Goal: Task Accomplishment & Management: Manage account settings

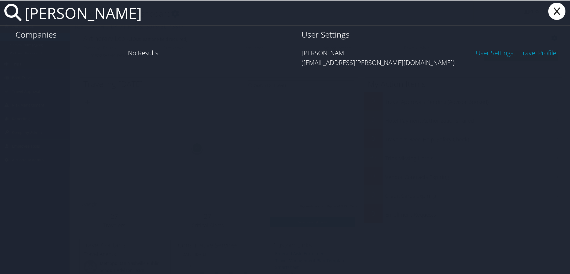
type input "nicholas taaffe"
click at [485, 52] on link "User Settings" at bounding box center [495, 52] width 38 height 9
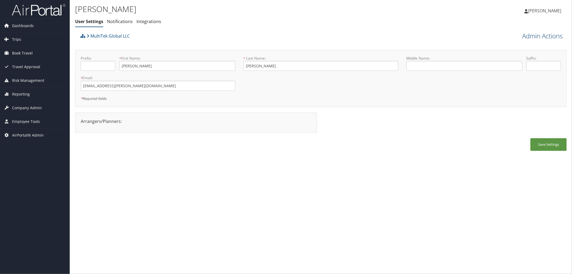
click at [529, 36] on link "Admin Actions" at bounding box center [542, 35] width 40 height 9
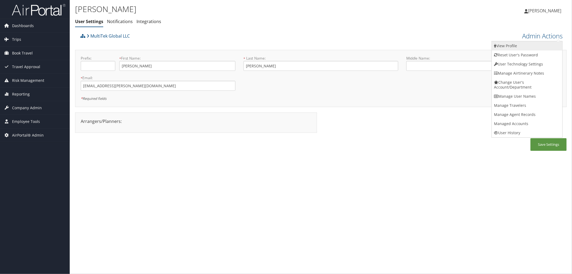
click at [513, 45] on link "View Profile" at bounding box center [527, 45] width 71 height 9
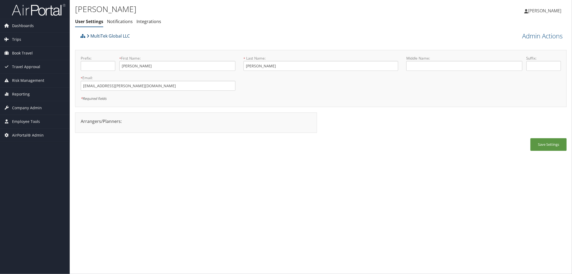
click at [119, 35] on link "MultiTek Global LLC" at bounding box center [108, 36] width 43 height 11
drag, startPoint x: 142, startPoint y: 89, endPoint x: 60, endPoint y: 89, distance: 81.8
click at [60, 89] on div "Dashboards AirPortal 360™ (Manager) AirPortal 360™ (Agent) My Travel Dashboard …" at bounding box center [286, 137] width 572 height 274
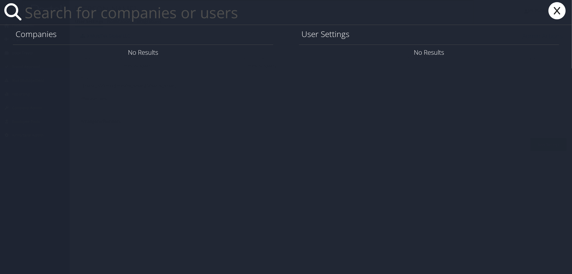
paste input "[EMAIL_ADDRESS][DOMAIN_NAME]"
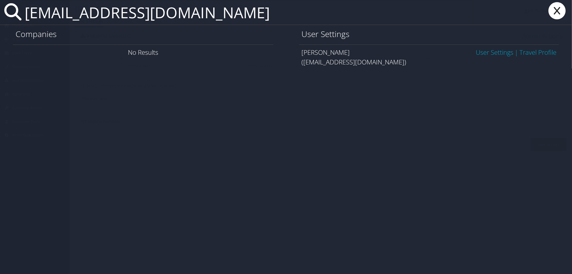
type input "[EMAIL_ADDRESS][DOMAIN_NAME]"
click at [479, 52] on link "User Settings" at bounding box center [495, 52] width 38 height 9
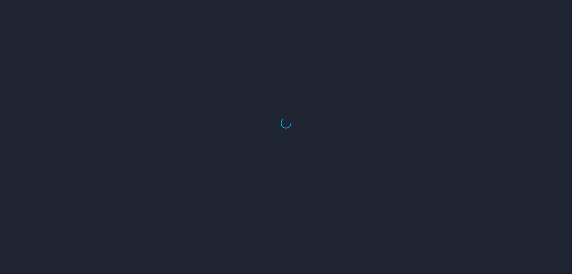
select select "US"
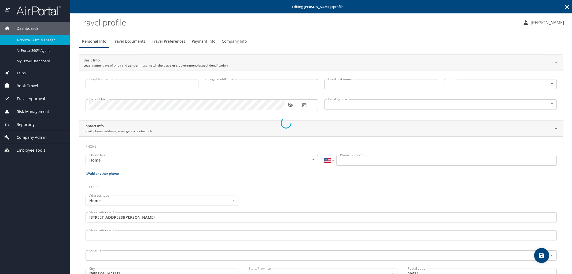
type input "Nicholas"
type input "Taaffe"
type input "Male"
type input "Justin"
type input "Taaffe"
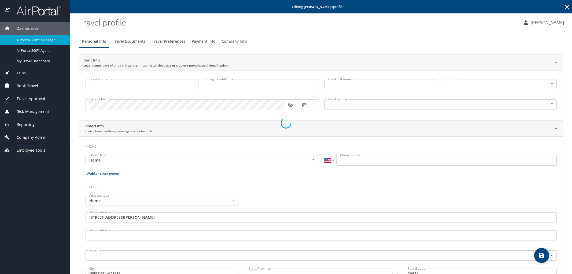
type input "(803) 414-6527"
type input "United States of America"
type input "South Carolina"
select select "US"
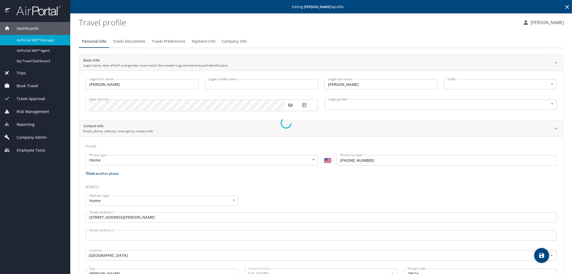
select select "US"
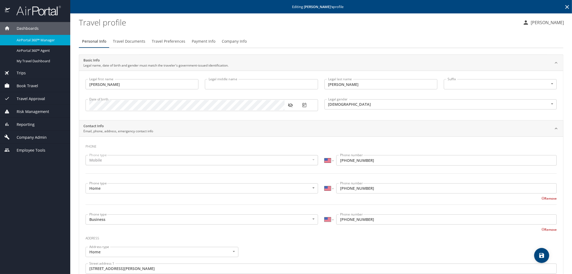
click at [205, 42] on span "Payment Info" at bounding box center [204, 41] width 24 height 7
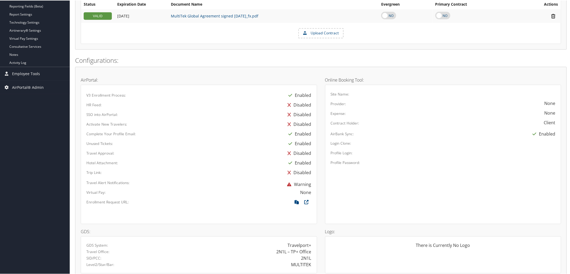
scroll to position [225, 0]
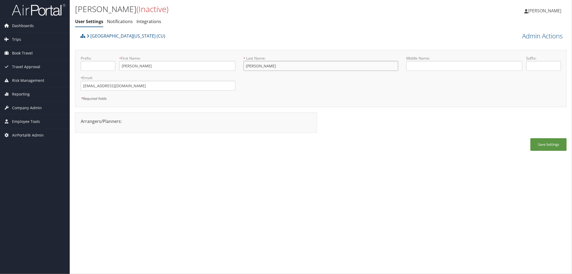
drag, startPoint x: 264, startPoint y: 67, endPoint x: 244, endPoint y: 69, distance: 20.3
click at [244, 69] on input "[PERSON_NAME]" at bounding box center [321, 66] width 155 height 10
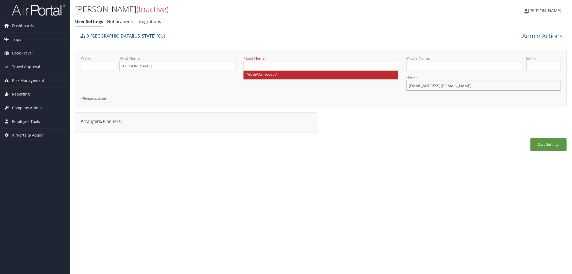
click at [446, 88] on input "[EMAIL_ADDRESS][DOMAIN_NAME]" at bounding box center [483, 86] width 155 height 10
drag, startPoint x: 450, startPoint y: 87, endPoint x: 401, endPoint y: 91, distance: 49.3
click at [401, 92] on div "Prefix: * First Name: [PERSON_NAME] This field is required * Last Name: This fi…" at bounding box center [321, 79] width 488 height 46
paste input "olly.[PERSON_NAME]@cuanschutz"
type input "[PERSON_NAME][EMAIL_ADDRESS][PERSON_NAME][DOMAIN_NAME]"
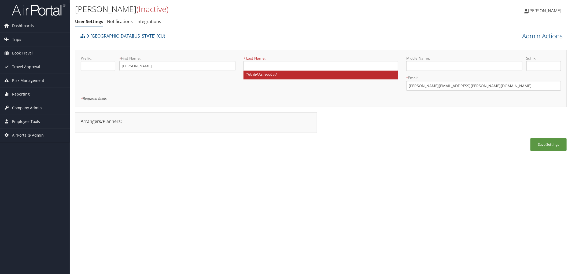
click at [407, 150] on div "Save Settings" at bounding box center [321, 147] width 492 height 18
drag, startPoint x: 419, startPoint y: 85, endPoint x: 434, endPoint y: 85, distance: 15.6
click at [434, 85] on input "[PERSON_NAME][EMAIL_ADDRESS][PERSON_NAME][DOMAIN_NAME]" at bounding box center [483, 86] width 155 height 10
click at [265, 66] on input "text" at bounding box center [321, 66] width 155 height 10
paste input "boettige"
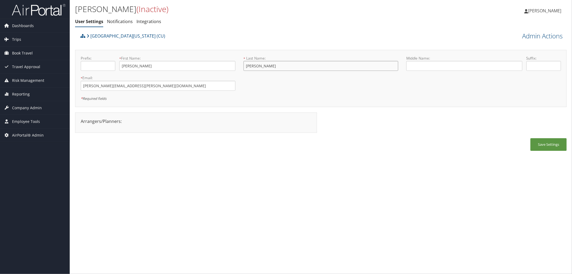
type input "[PERSON_NAME]"
click at [540, 38] on link "Admin Actions" at bounding box center [542, 35] width 40 height 9
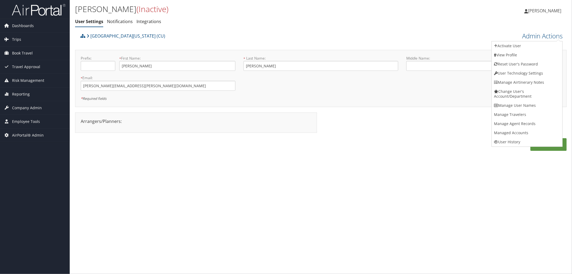
drag, startPoint x: 414, startPoint y: 182, endPoint x: 474, endPoint y: 165, distance: 62.7
click at [416, 181] on div "[PERSON_NAME] (Inactive) User Settings Notifications Integrations User Settings…" at bounding box center [321, 137] width 502 height 274
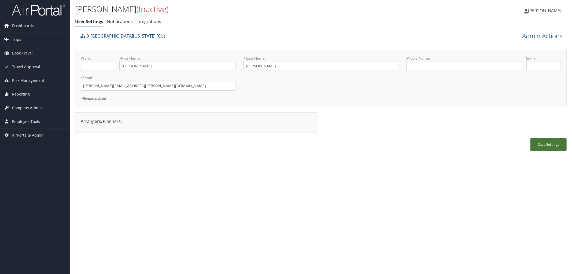
click at [548, 142] on button "Save Settings" at bounding box center [549, 144] width 36 height 13
click at [540, 37] on link "Admin Actions" at bounding box center [542, 35] width 40 height 9
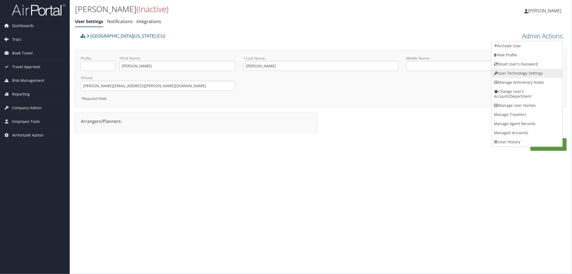
click at [522, 73] on link "User Technology Settings" at bounding box center [527, 73] width 71 height 9
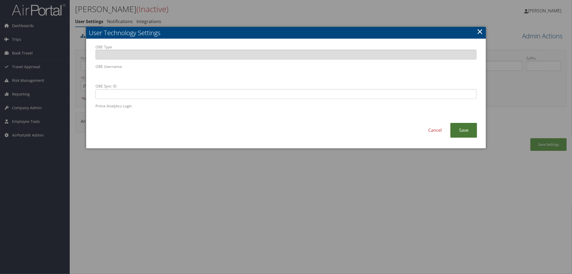
click at [463, 132] on link "Save" at bounding box center [463, 130] width 27 height 15
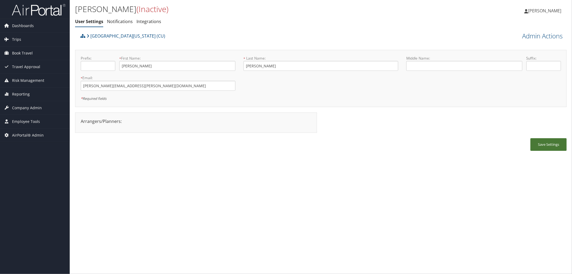
click at [545, 143] on button "Save Settings" at bounding box center [549, 144] width 36 height 13
